Goal: Information Seeking & Learning: Understand process/instructions

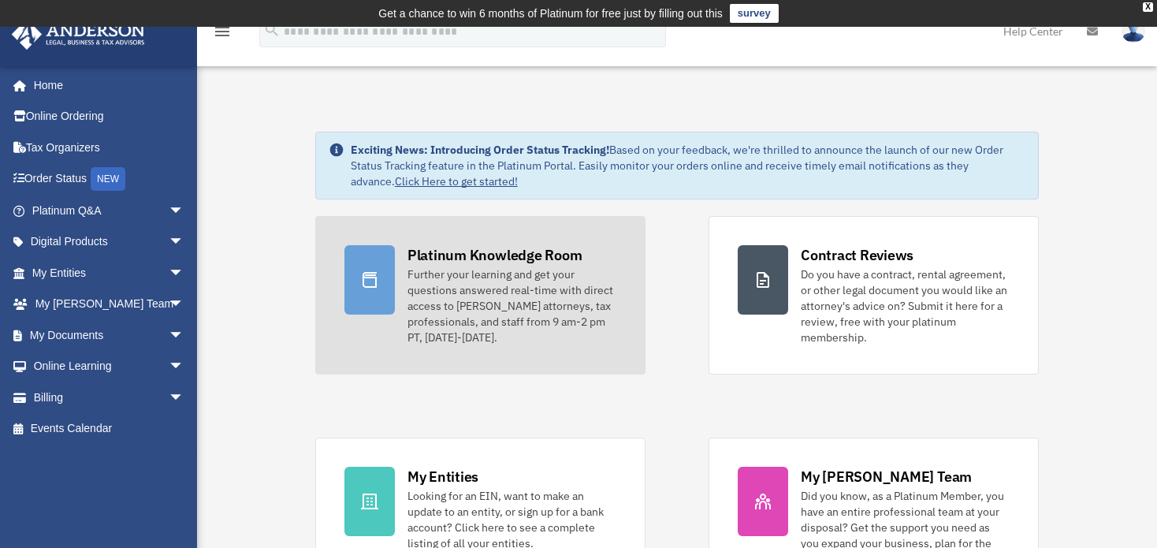
click at [393, 323] on link "Platinum Knowledge Room Further your learning and get your questions answered r…" at bounding box center [480, 295] width 330 height 158
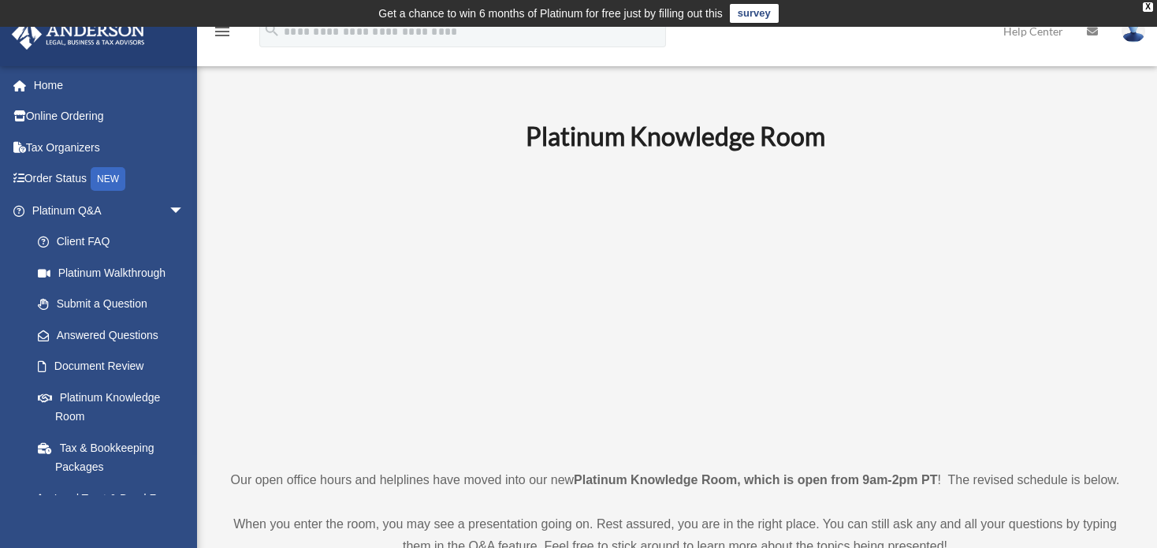
scroll to position [79, 0]
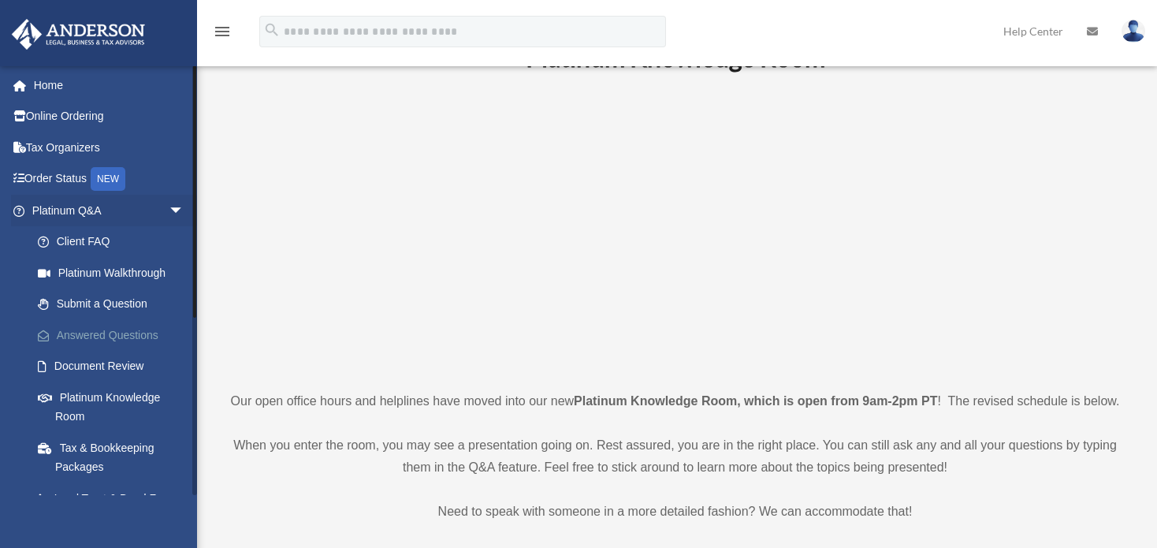
click at [142, 331] on link "Answered Questions" at bounding box center [115, 335] width 186 height 32
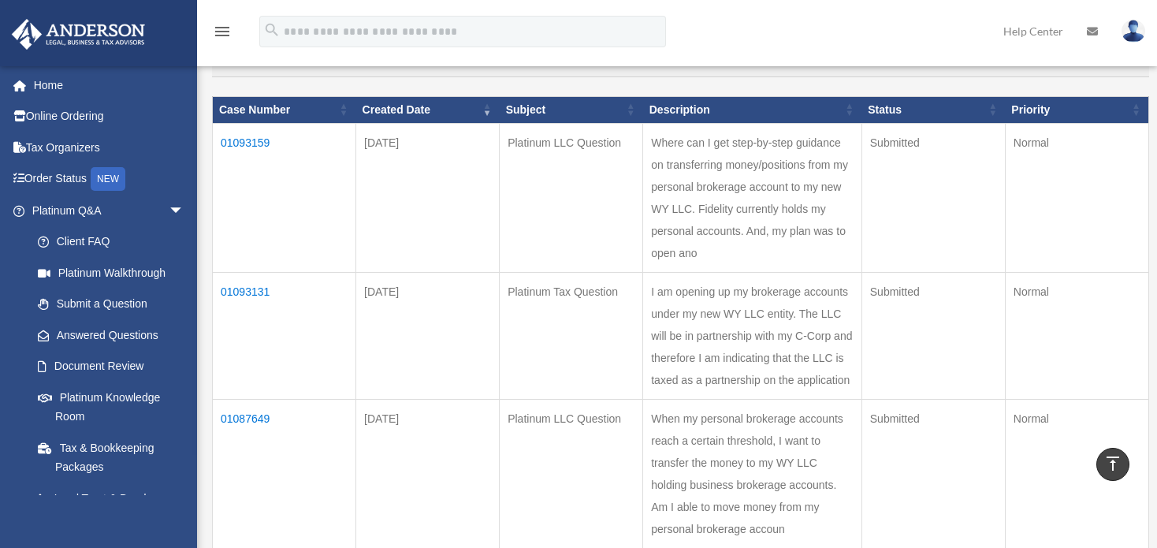
scroll to position [158, 0]
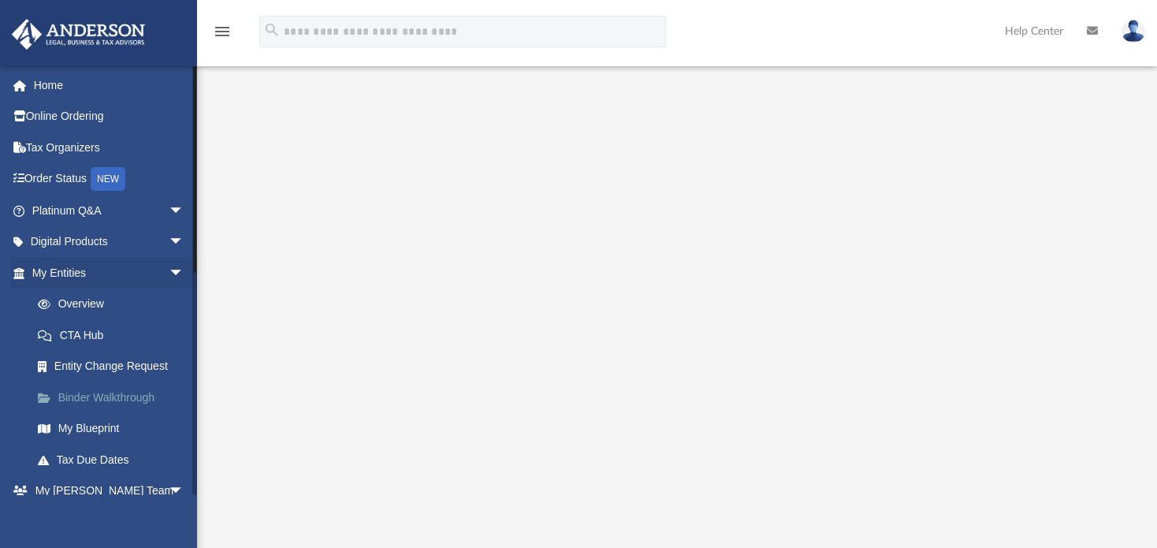
scroll to position [79, 0]
click at [74, 267] on link "My Entities arrow_drop_down" at bounding box center [109, 273] width 197 height 32
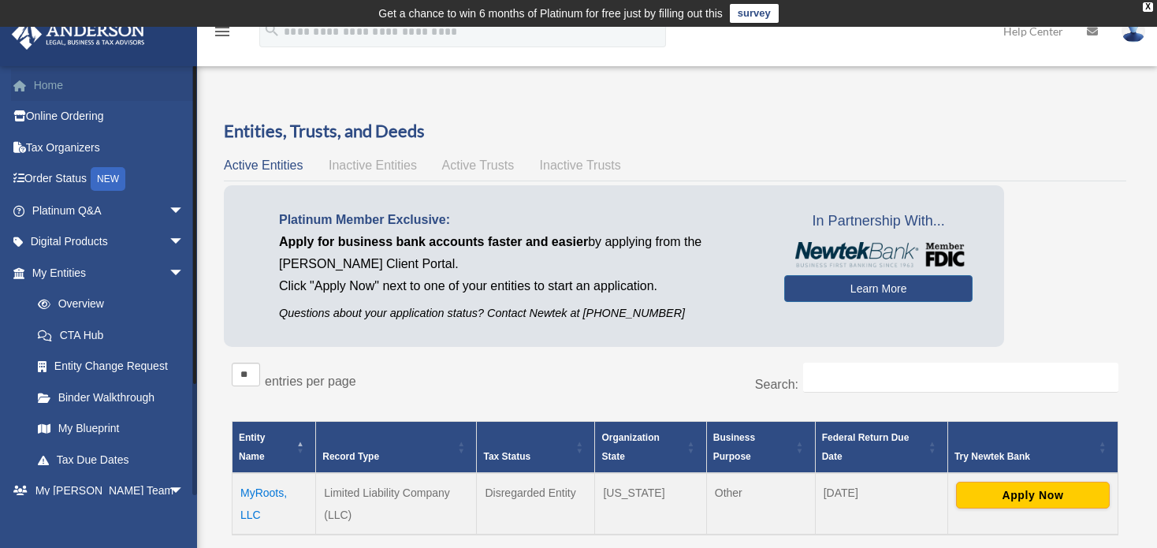
click at [50, 83] on link "Home" at bounding box center [109, 85] width 197 height 32
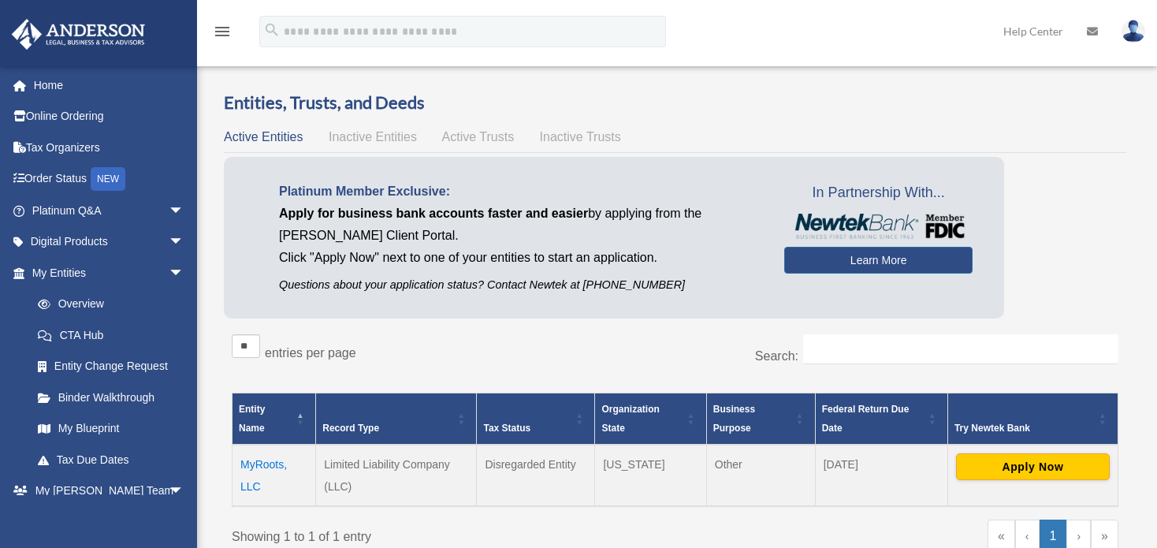
scroll to position [79, 0]
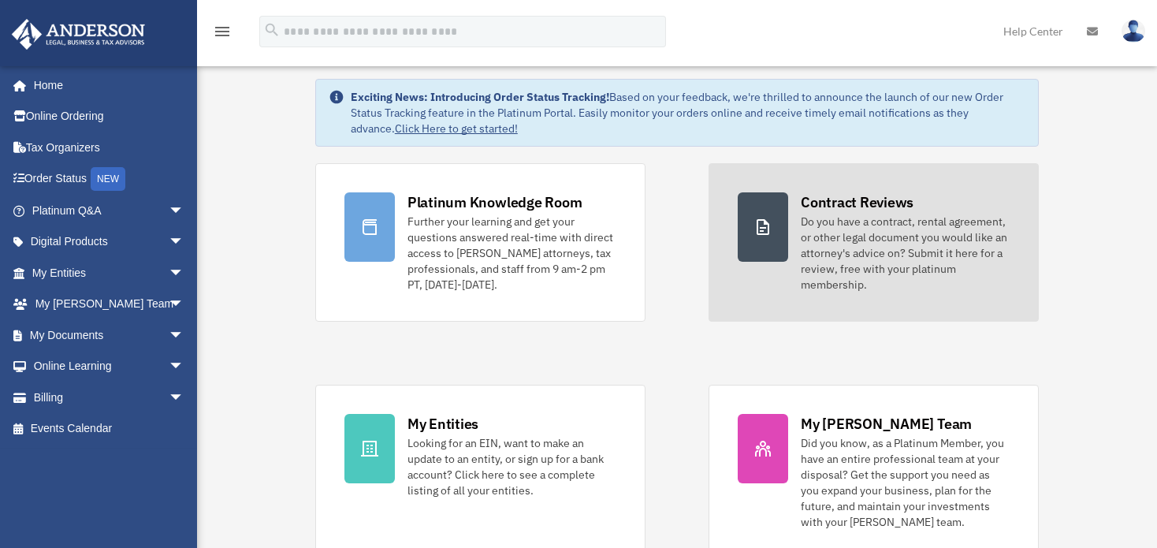
scroll to position [158, 0]
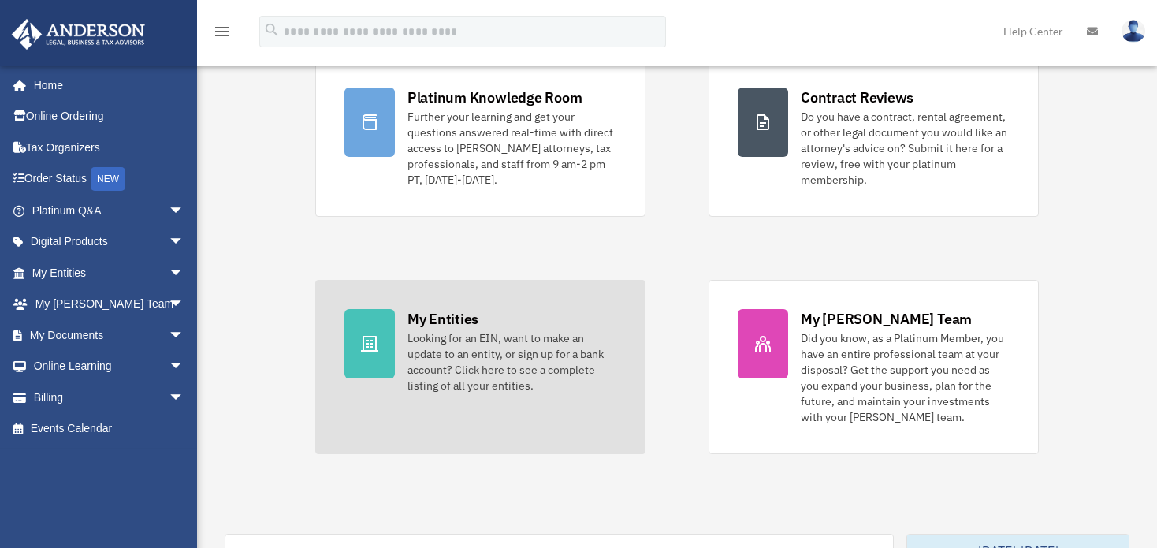
click at [370, 334] on icon at bounding box center [369, 343] width 19 height 19
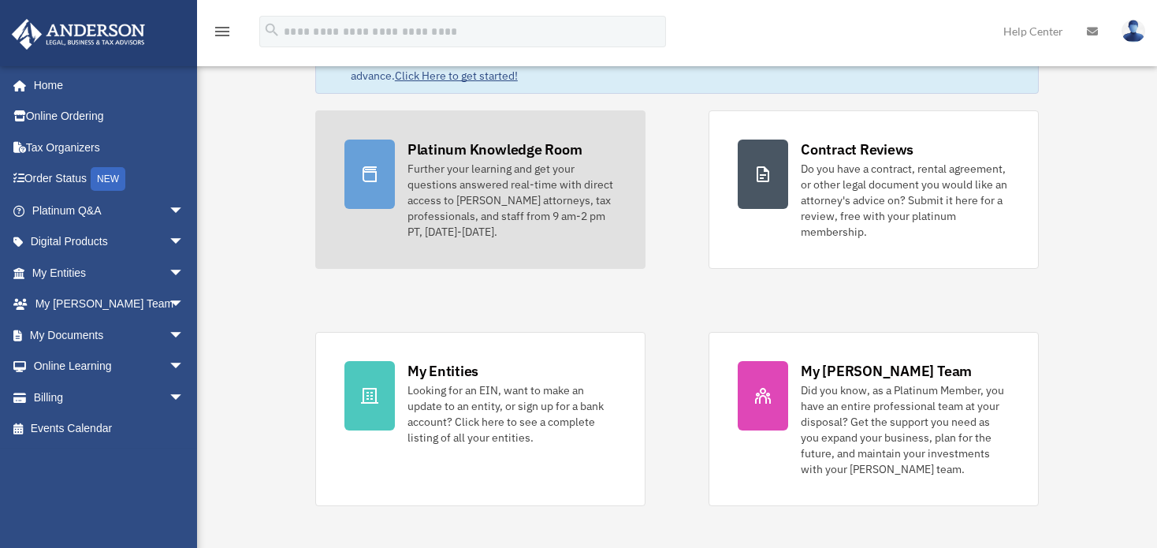
scroll to position [79, 0]
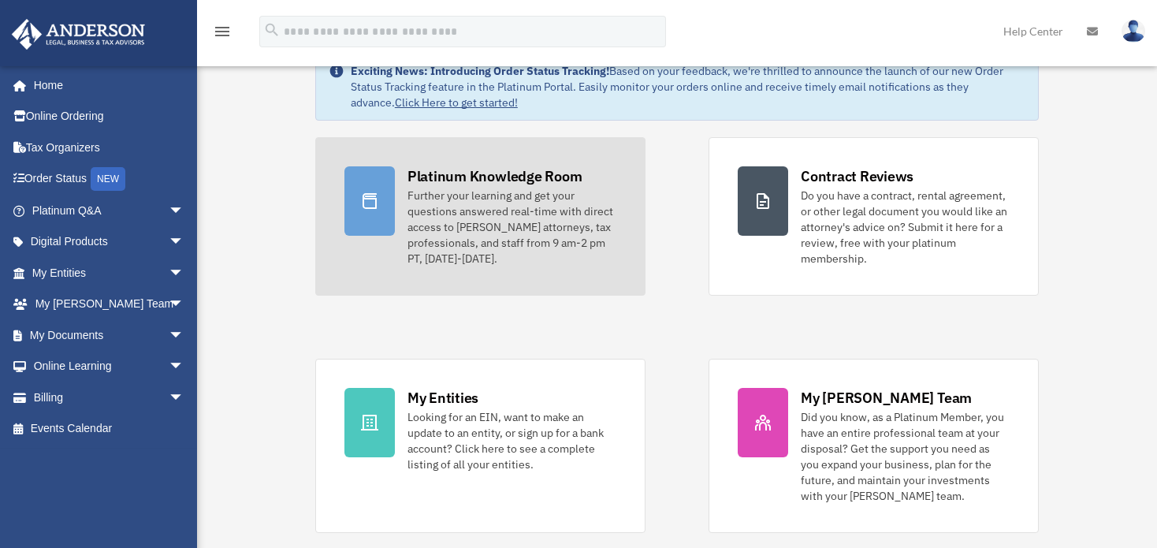
click at [407, 222] on div "Further your learning and get your questions answered real-time with direct acc…" at bounding box center [511, 227] width 209 height 79
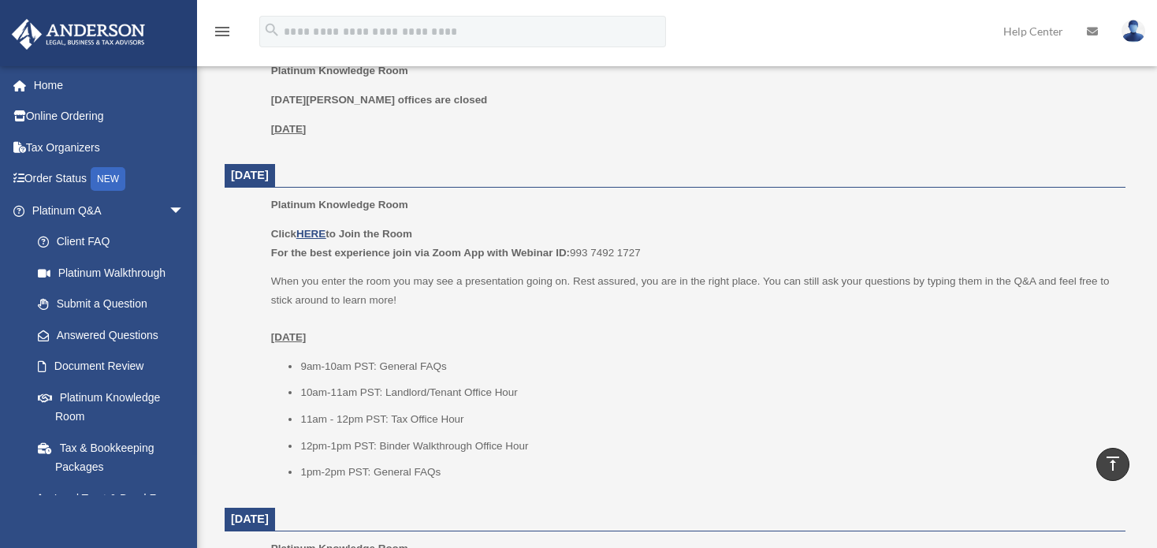
scroll to position [1024, 0]
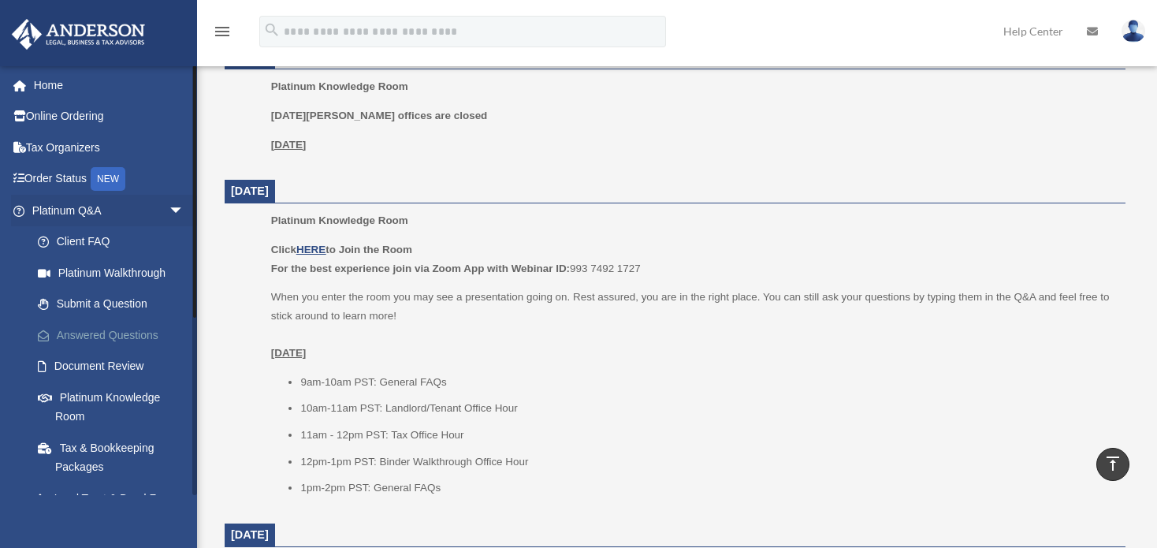
click at [123, 336] on link "Answered Questions" at bounding box center [115, 335] width 186 height 32
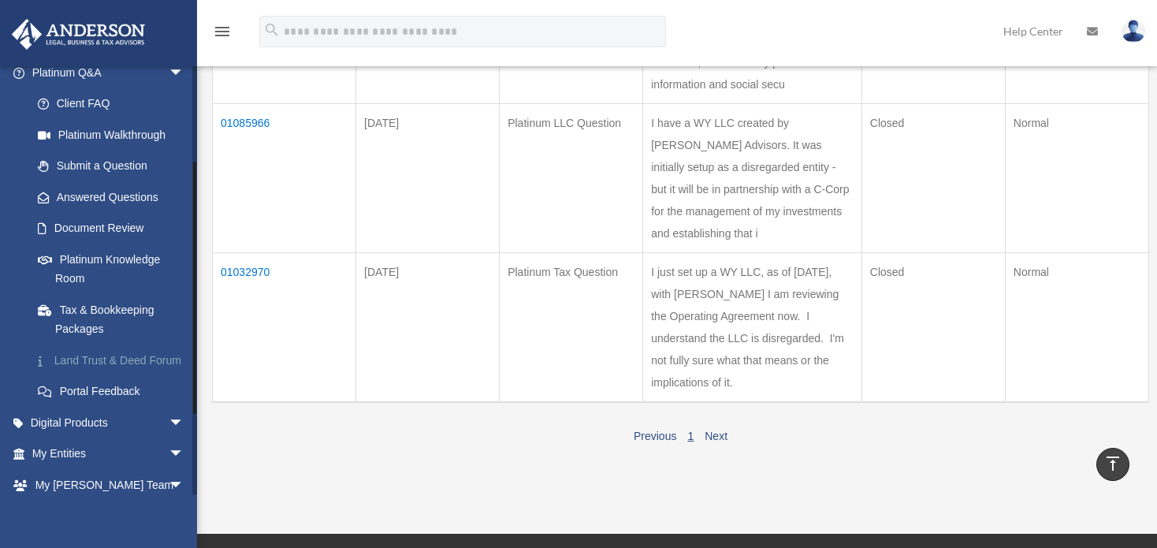
scroll to position [158, 0]
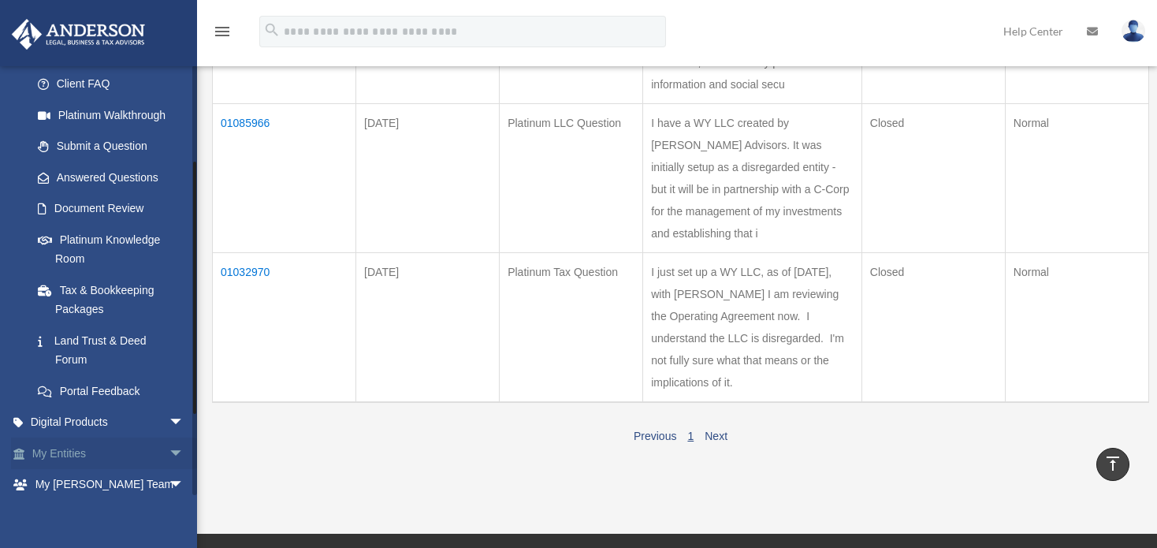
click at [169, 453] on span "arrow_drop_down" at bounding box center [185, 453] width 32 height 32
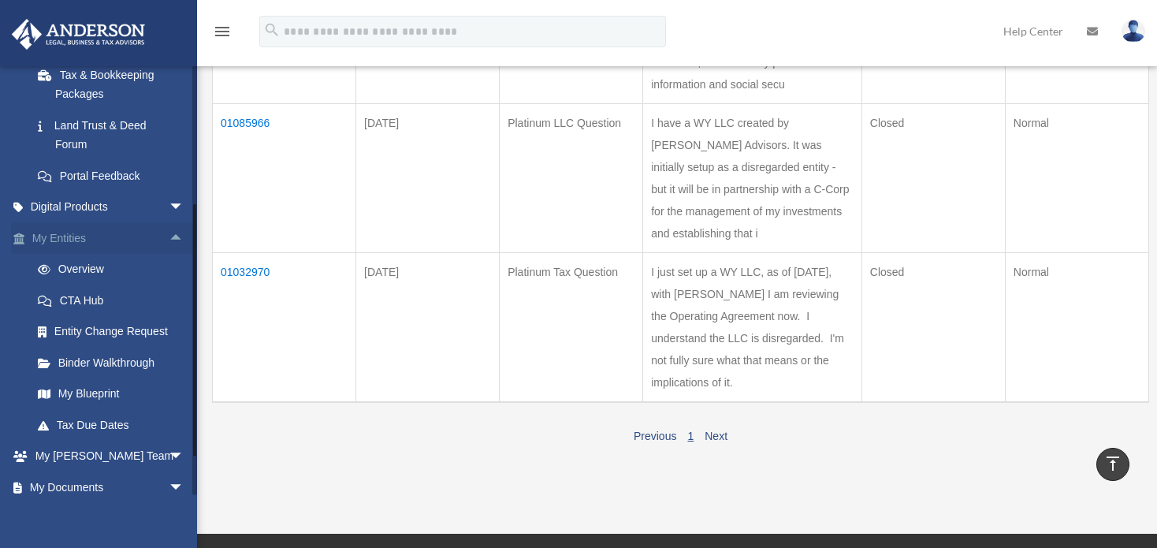
scroll to position [394, 0]
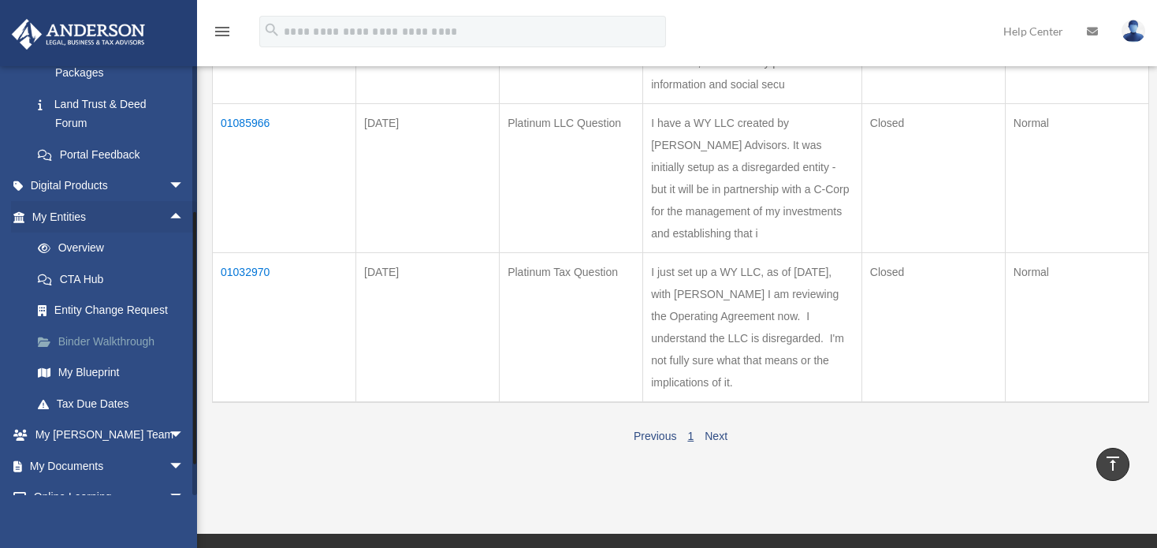
click at [131, 339] on link "Binder Walkthrough" at bounding box center [115, 341] width 186 height 32
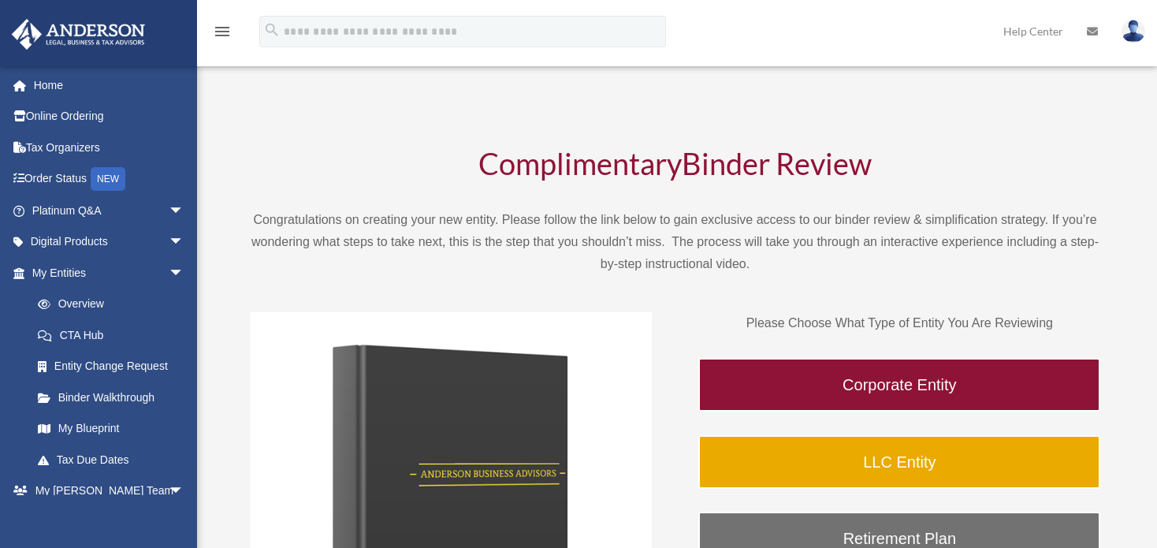
click at [131, 339] on div "[EMAIL_ADDRESS][DOMAIN_NAME] Sign Out [PERSON_NAME][EMAIL_ADDRESS][PERSON_NAME]…" at bounding box center [98, 339] width 197 height 548
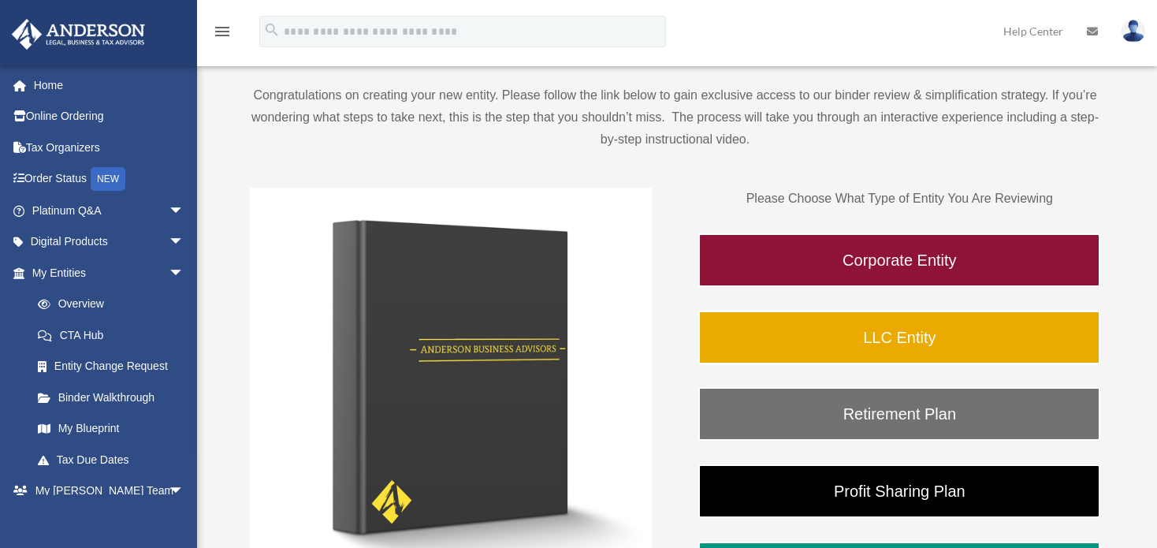
scroll to position [166, 0]
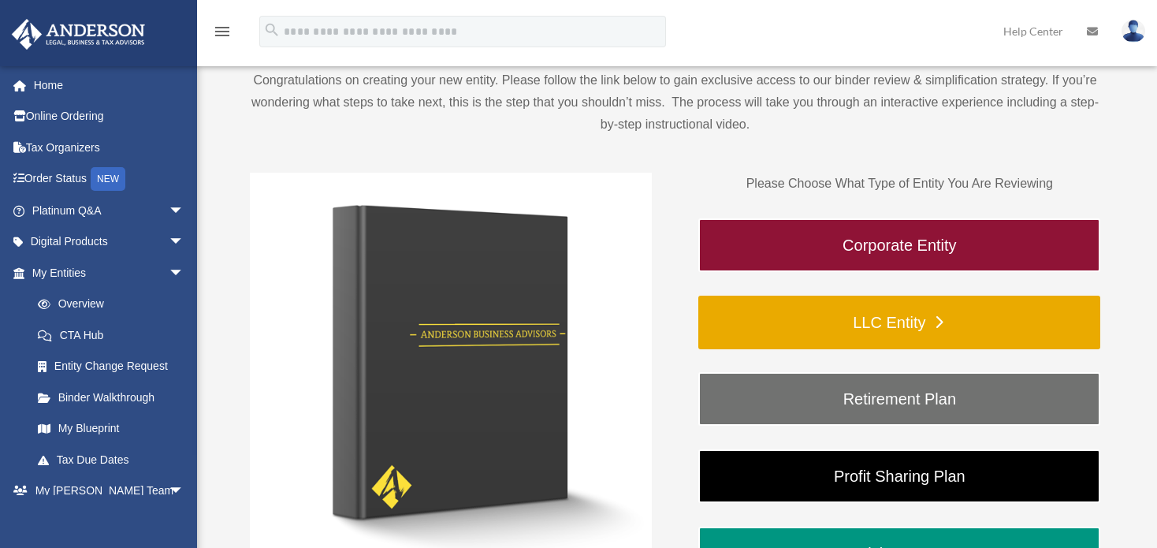
click at [869, 329] on link "LLC Entity" at bounding box center [899, 322] width 402 height 54
click at [935, 314] on link "LLC Entity" at bounding box center [899, 322] width 402 height 54
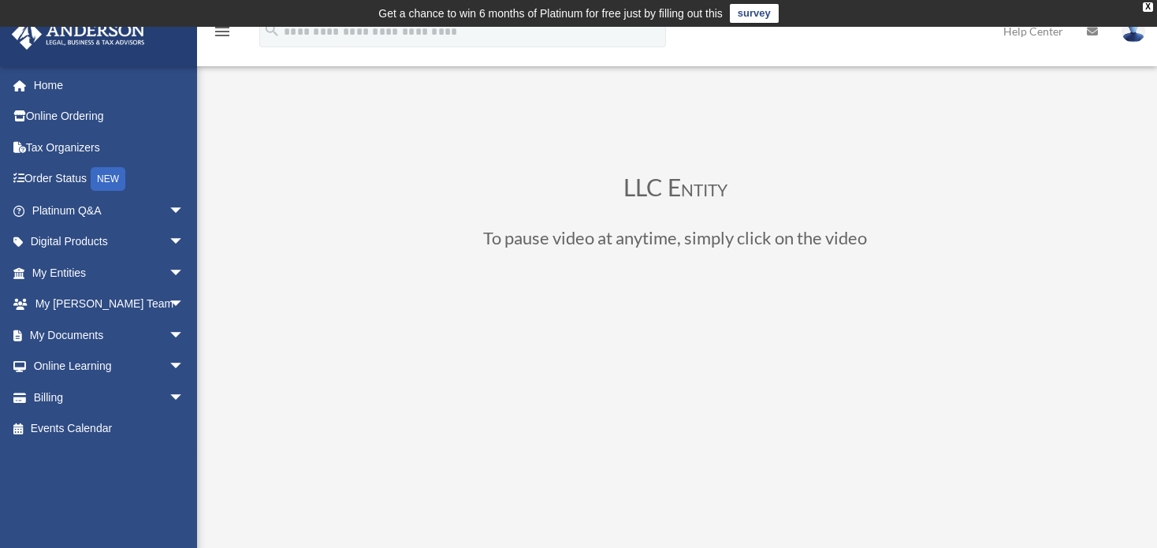
click at [292, 143] on div "LLC Entity To pause video at anytime, simply click on the video" at bounding box center [675, 545] width 924 height 852
